Goal: Information Seeking & Learning: Learn about a topic

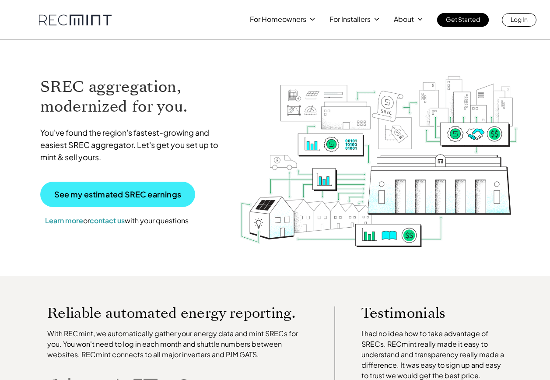
click at [148, 195] on p "See my estimated SREC earnings" at bounding box center [117, 194] width 127 height 8
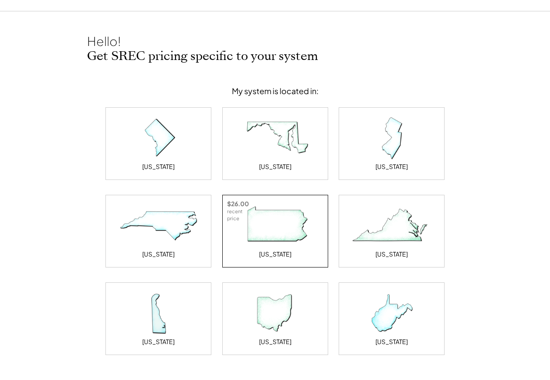
scroll to position [44, 0]
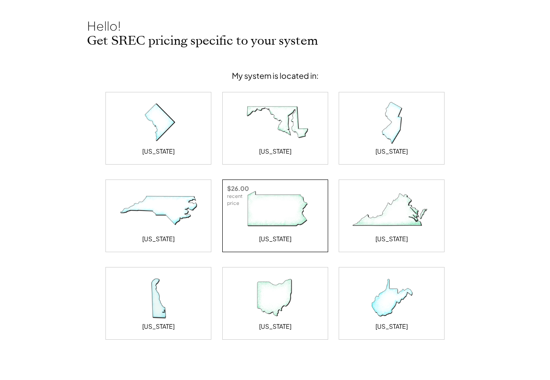
click at [256, 220] on img at bounding box center [274, 210] width 87 height 44
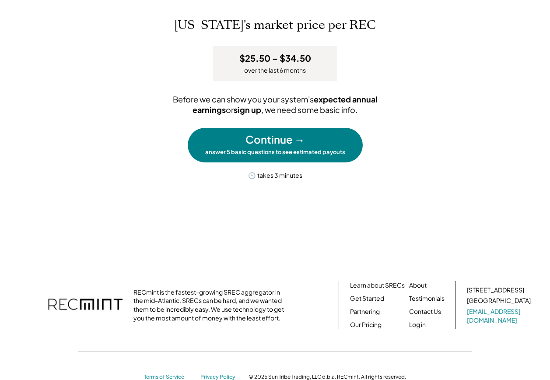
click at [298, 149] on div "answer 5 basic questions to see estimated payouts" at bounding box center [275, 151] width 140 height 7
